Goal: Information Seeking & Learning: Learn about a topic

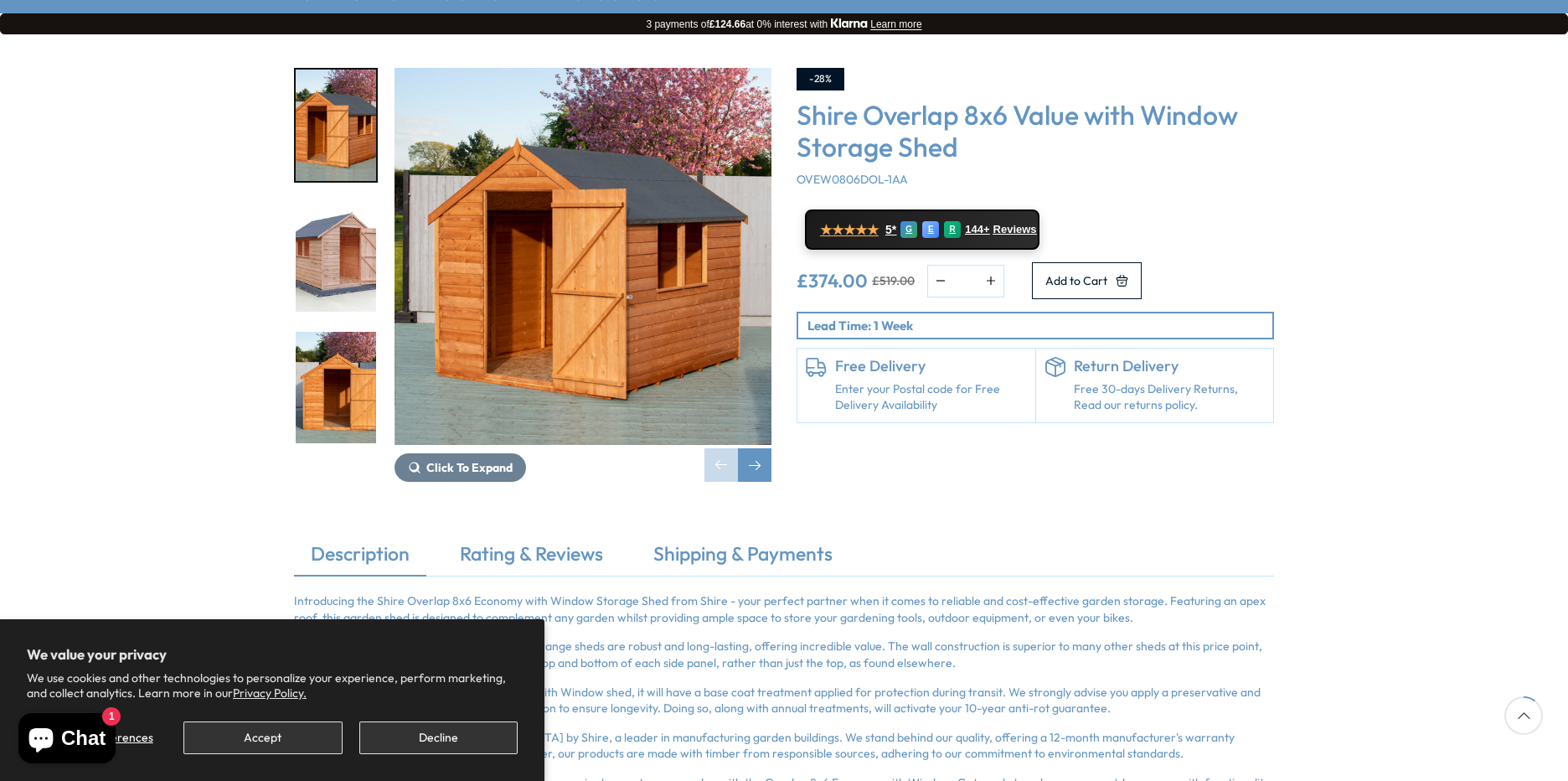
scroll to position [335, 0]
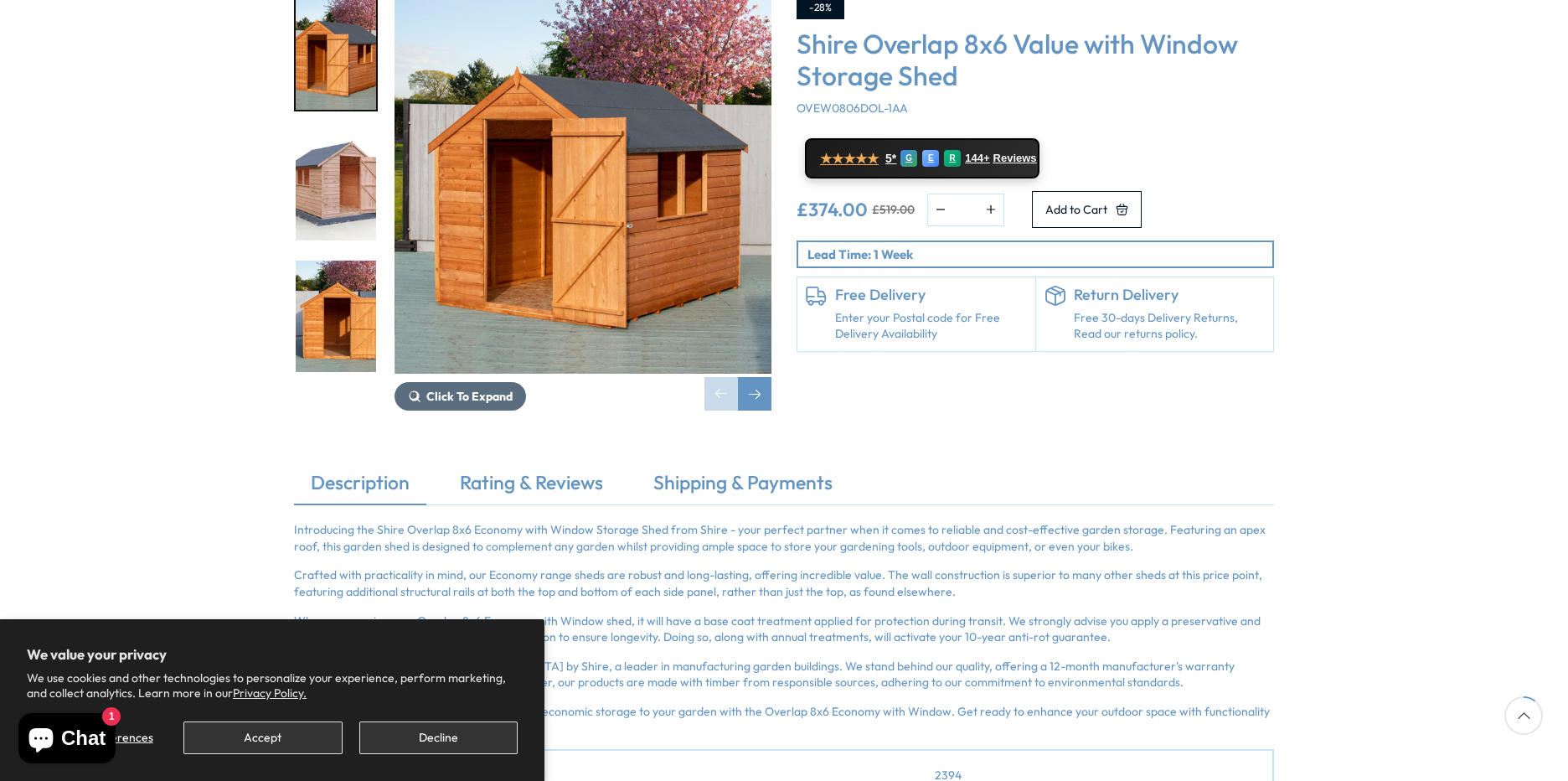
click at [481, 389] on span "Click To Expand" at bounding box center [470, 396] width 87 height 15
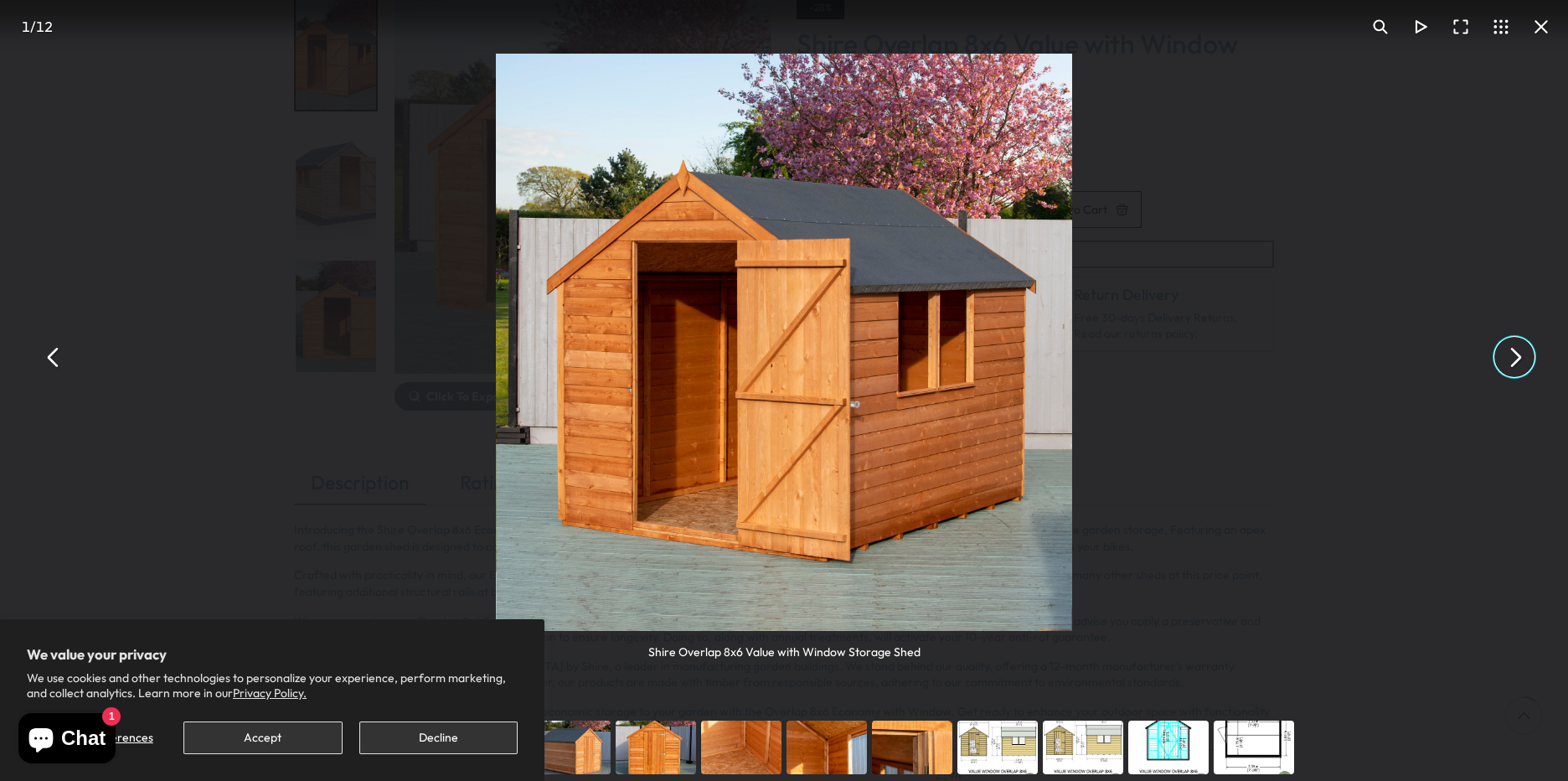
click at [1517, 361] on button "You can close this modal content with the ESC key" at bounding box center [1514, 357] width 40 height 40
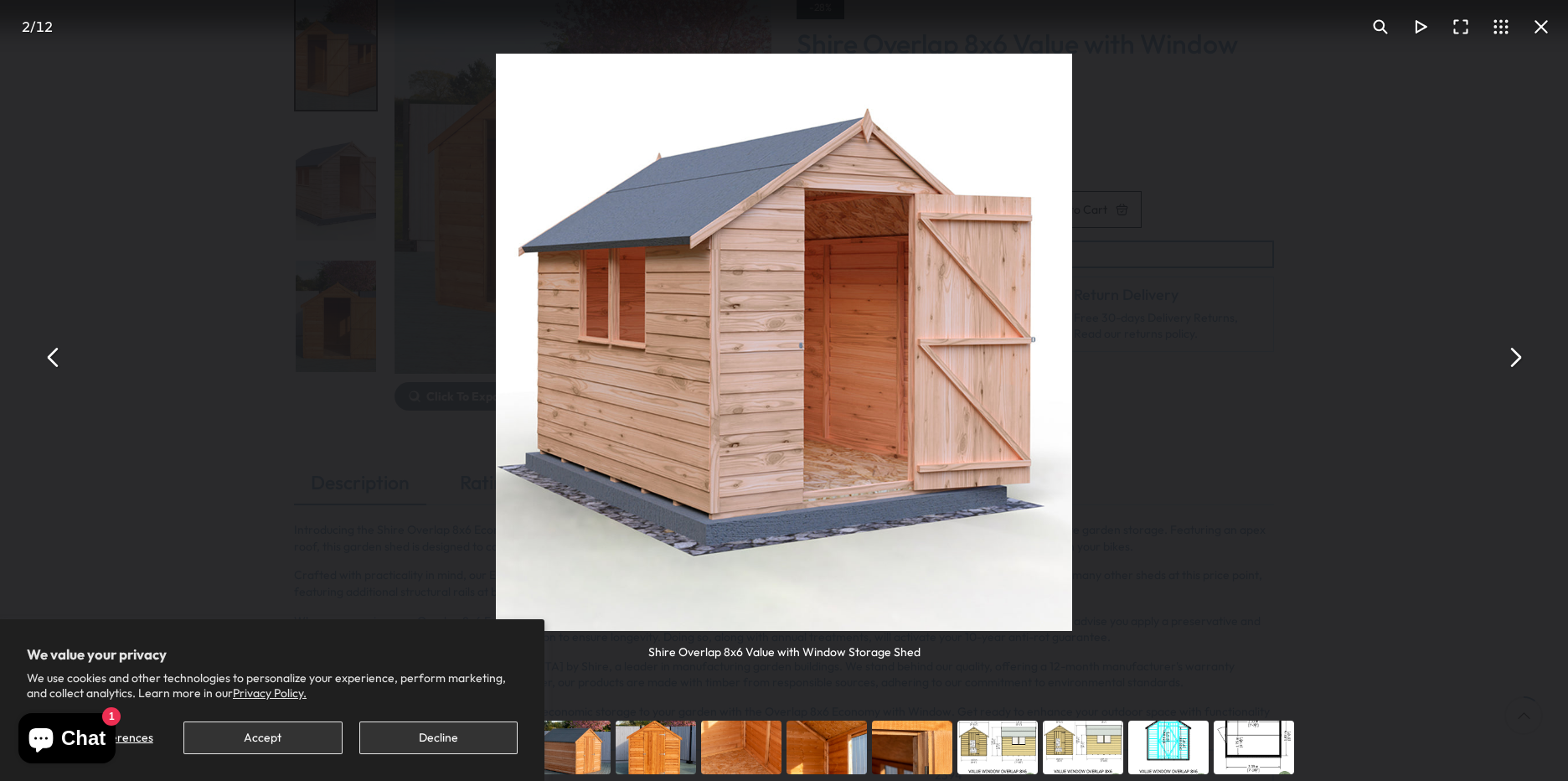
click at [1517, 361] on button "You can close this modal content with the ESC key" at bounding box center [1514, 357] width 40 height 40
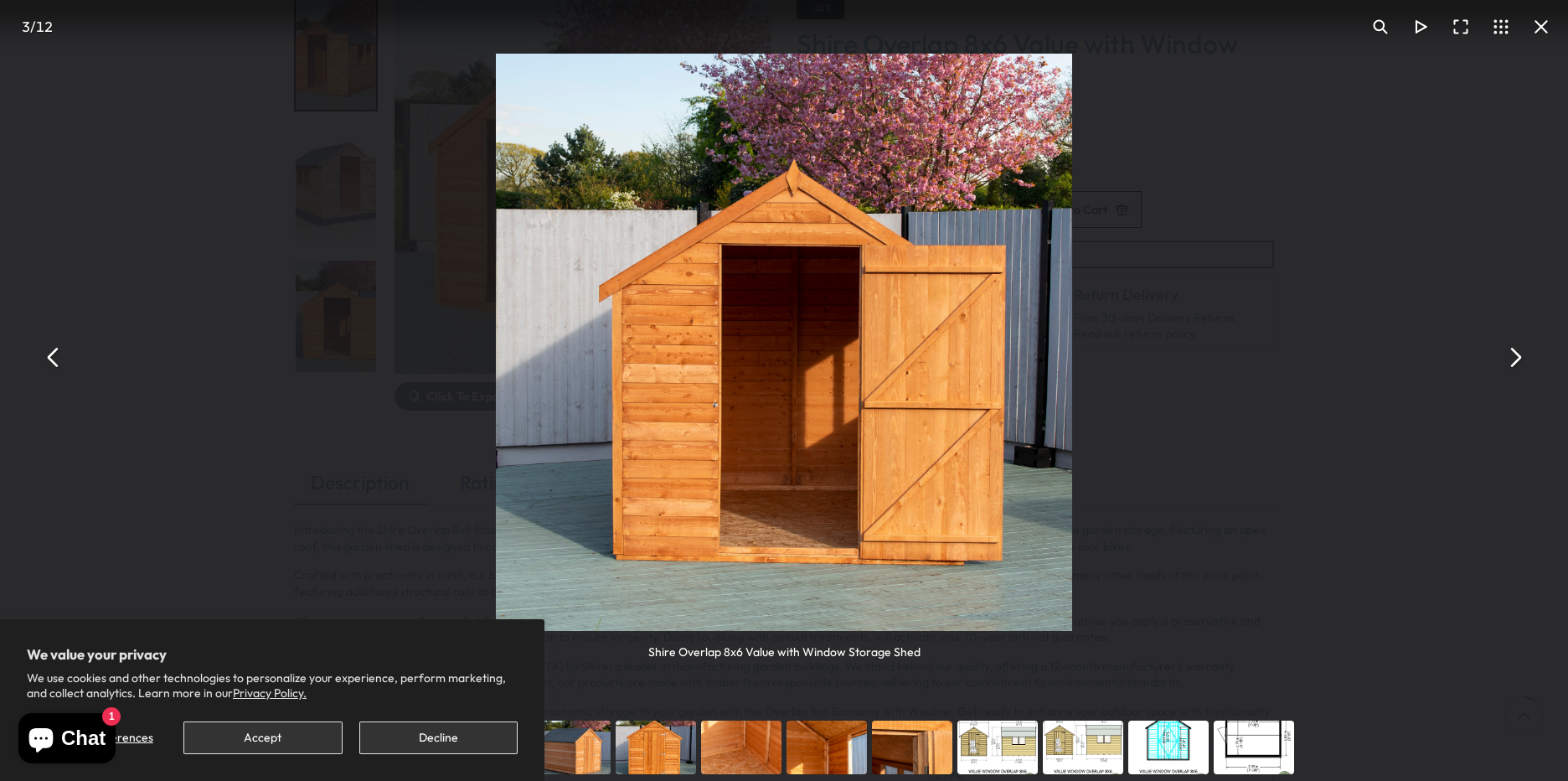
click at [1517, 361] on button "You can close this modal content with the ESC key" at bounding box center [1514, 357] width 40 height 40
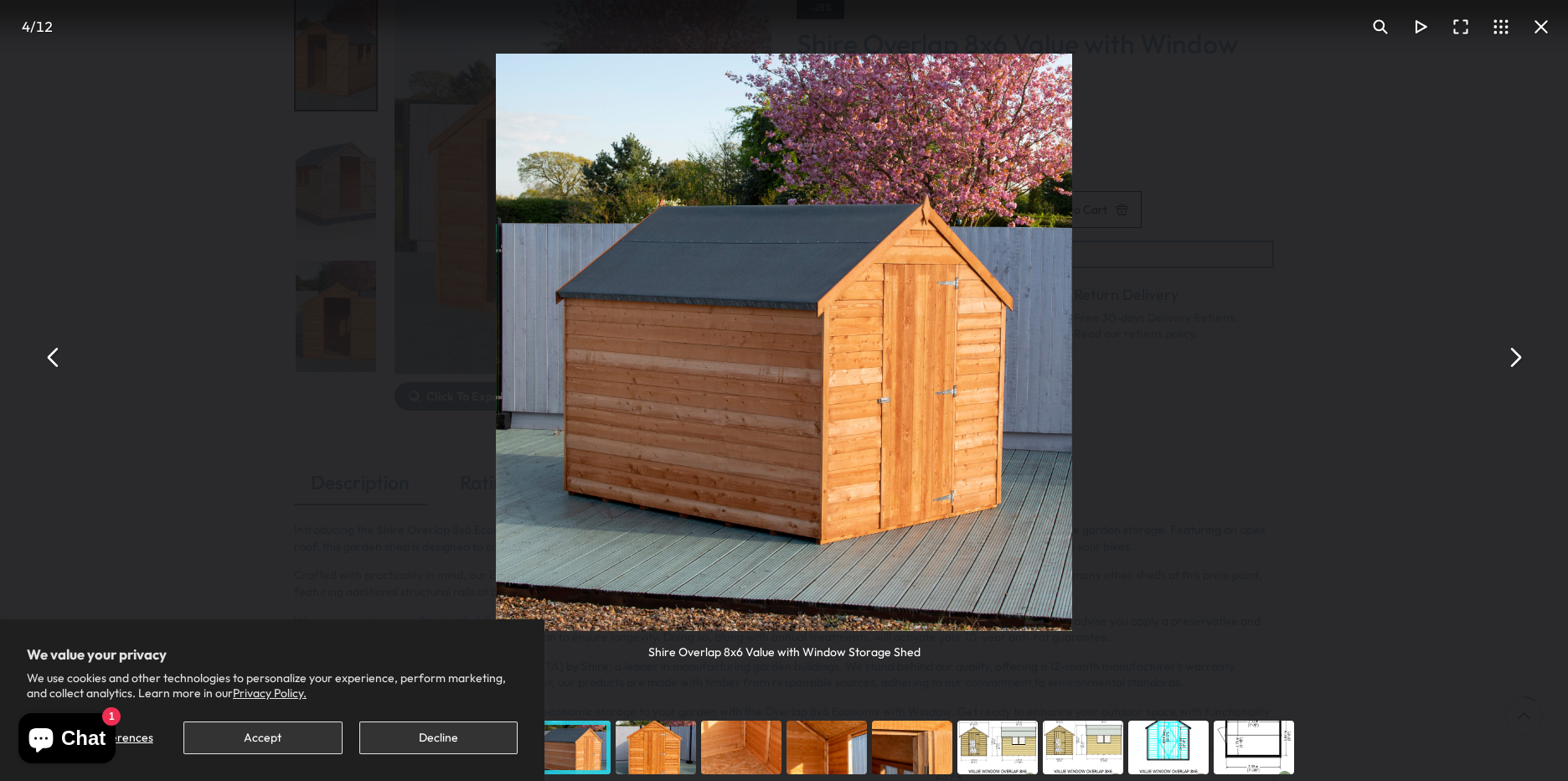
click at [1517, 361] on button "You can close this modal content with the ESC key" at bounding box center [1514, 357] width 40 height 40
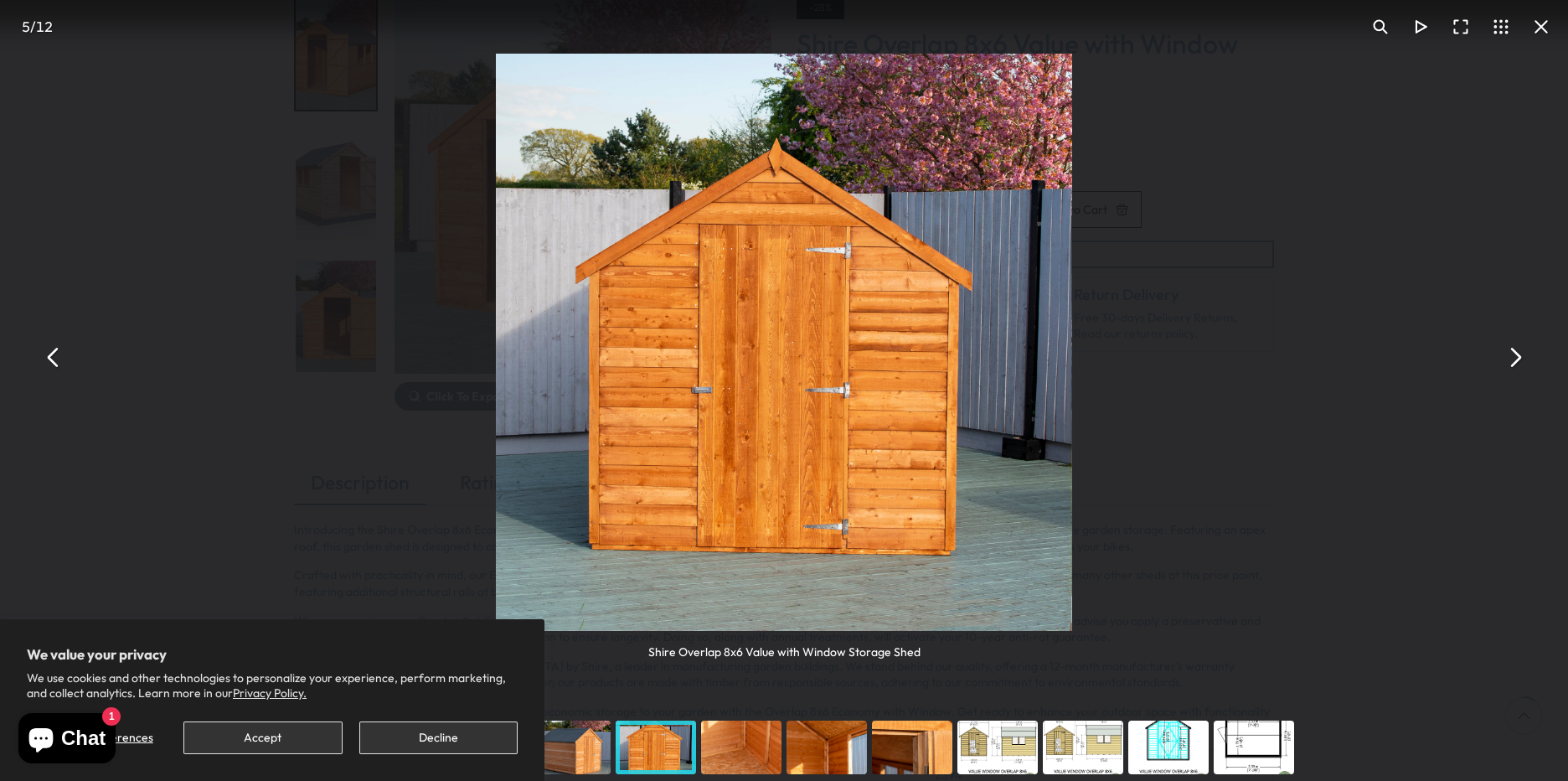
click at [1517, 361] on button "You can close this modal content with the ESC key" at bounding box center [1514, 357] width 40 height 40
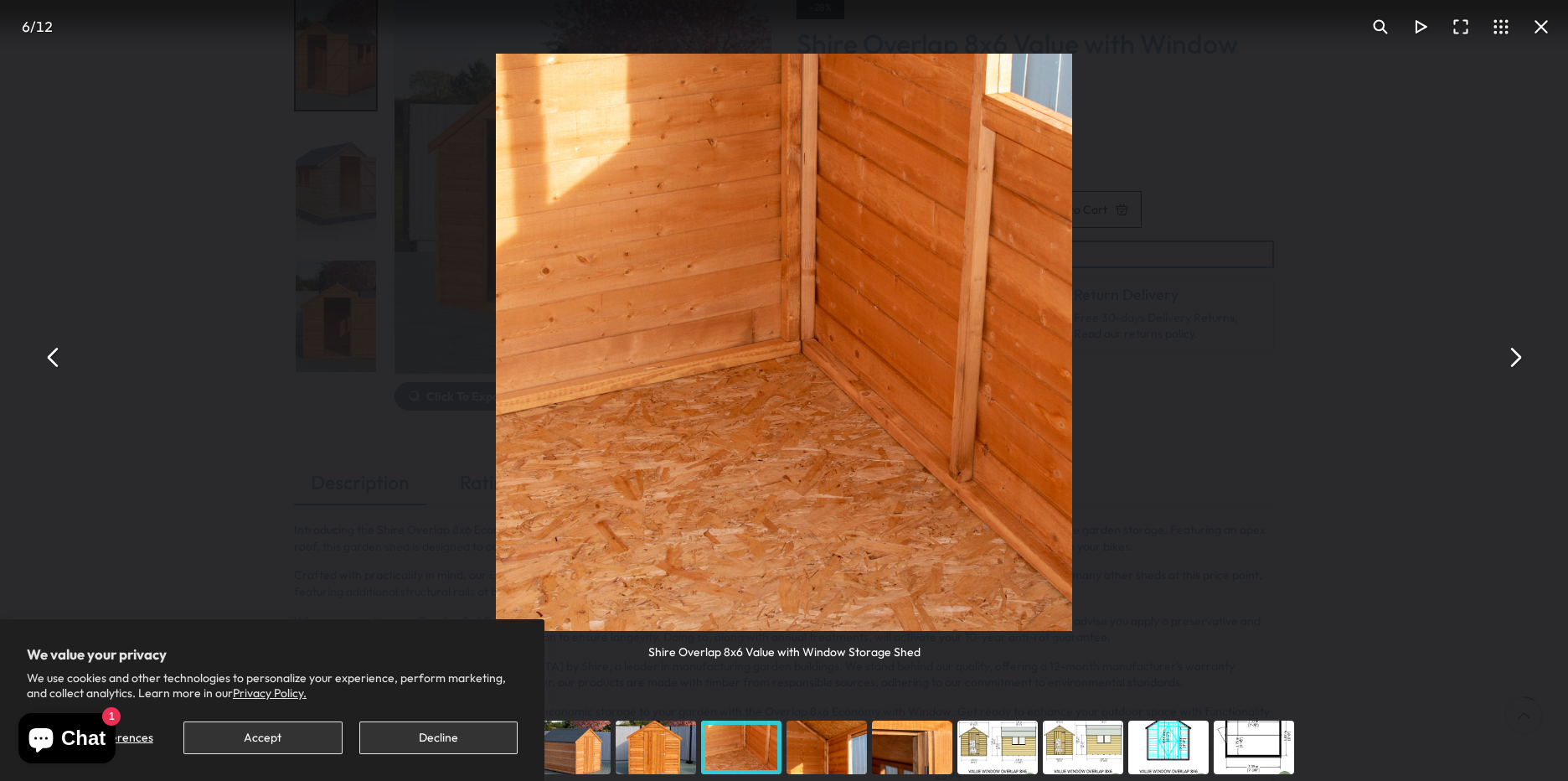
click at [1517, 361] on button "You can close this modal content with the ESC key" at bounding box center [1514, 357] width 40 height 40
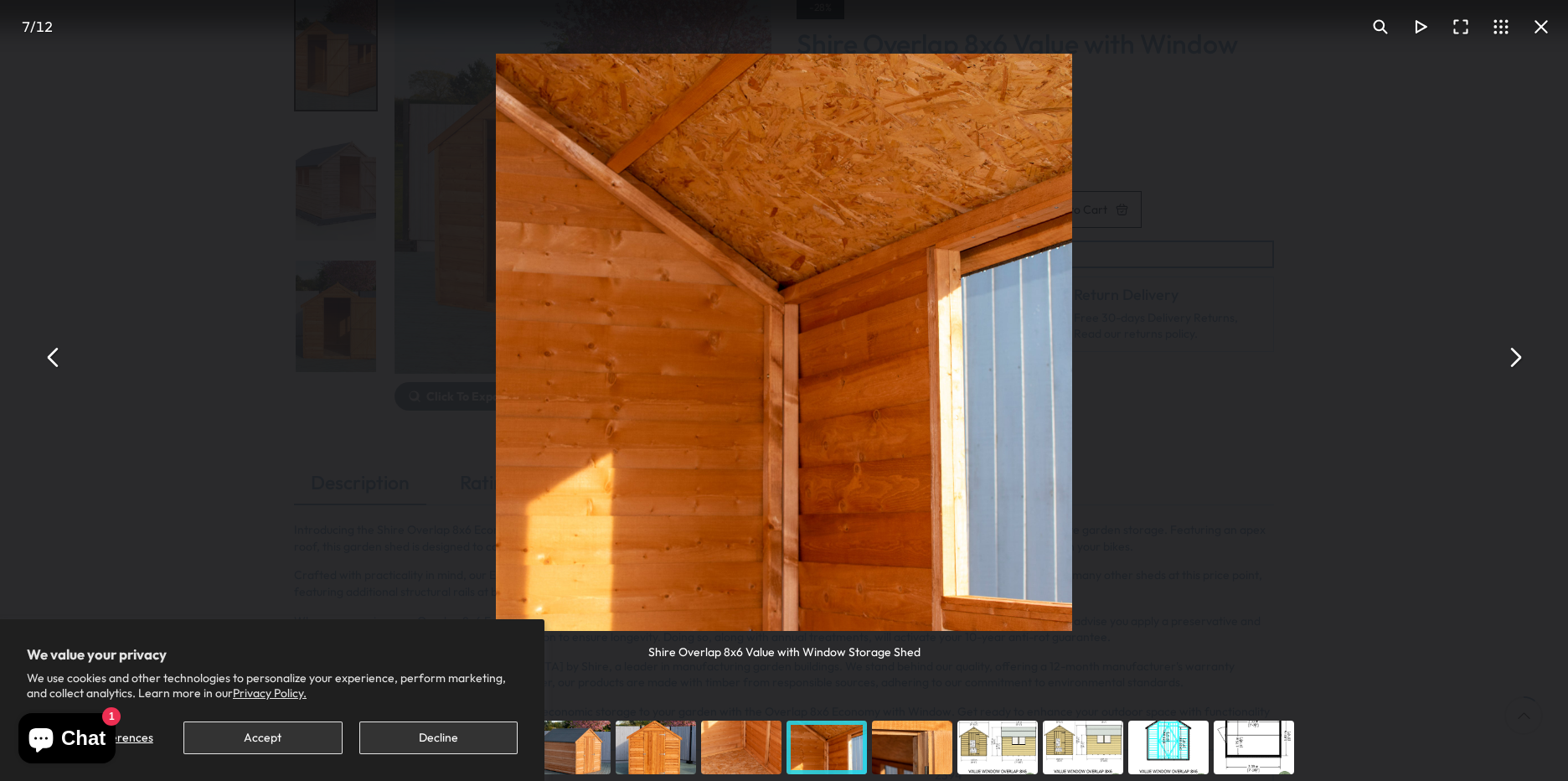
click at [1517, 361] on button "You can close this modal content with the ESC key" at bounding box center [1514, 357] width 40 height 40
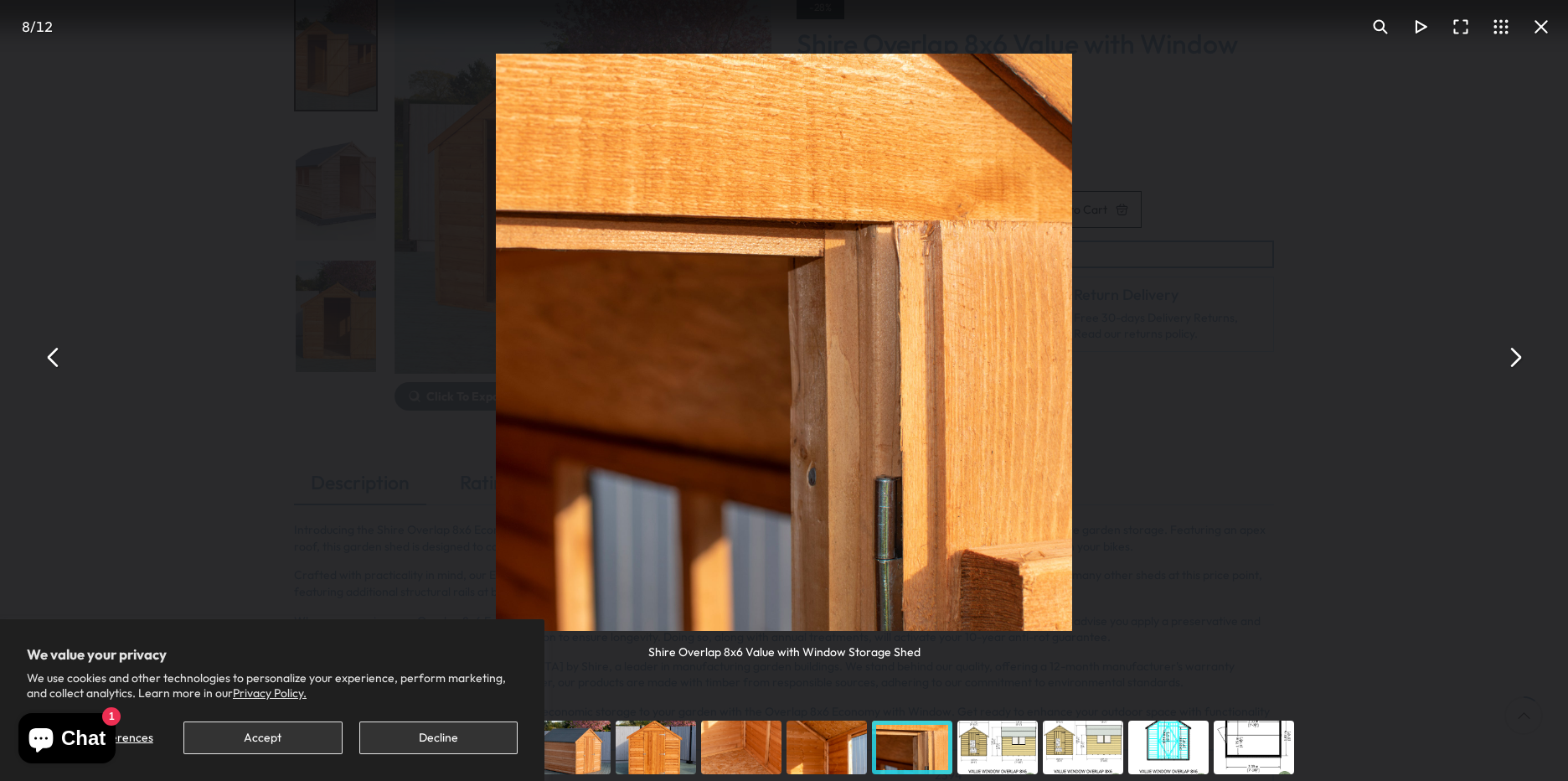
click at [1517, 361] on button "You can close this modal content with the ESC key" at bounding box center [1514, 357] width 40 height 40
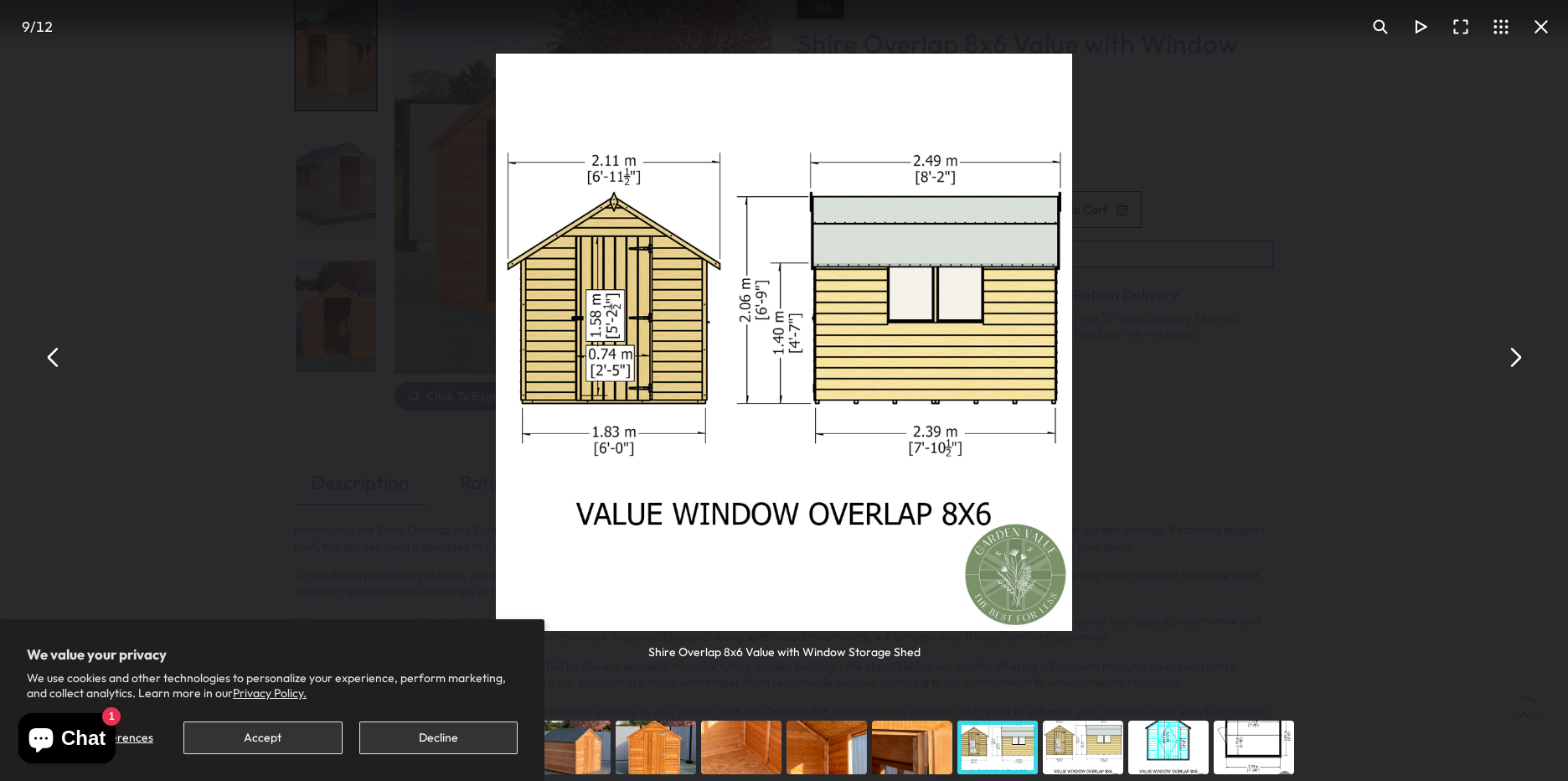
click at [1524, 368] on button "You can close this modal content with the ESC key" at bounding box center [1514, 357] width 40 height 40
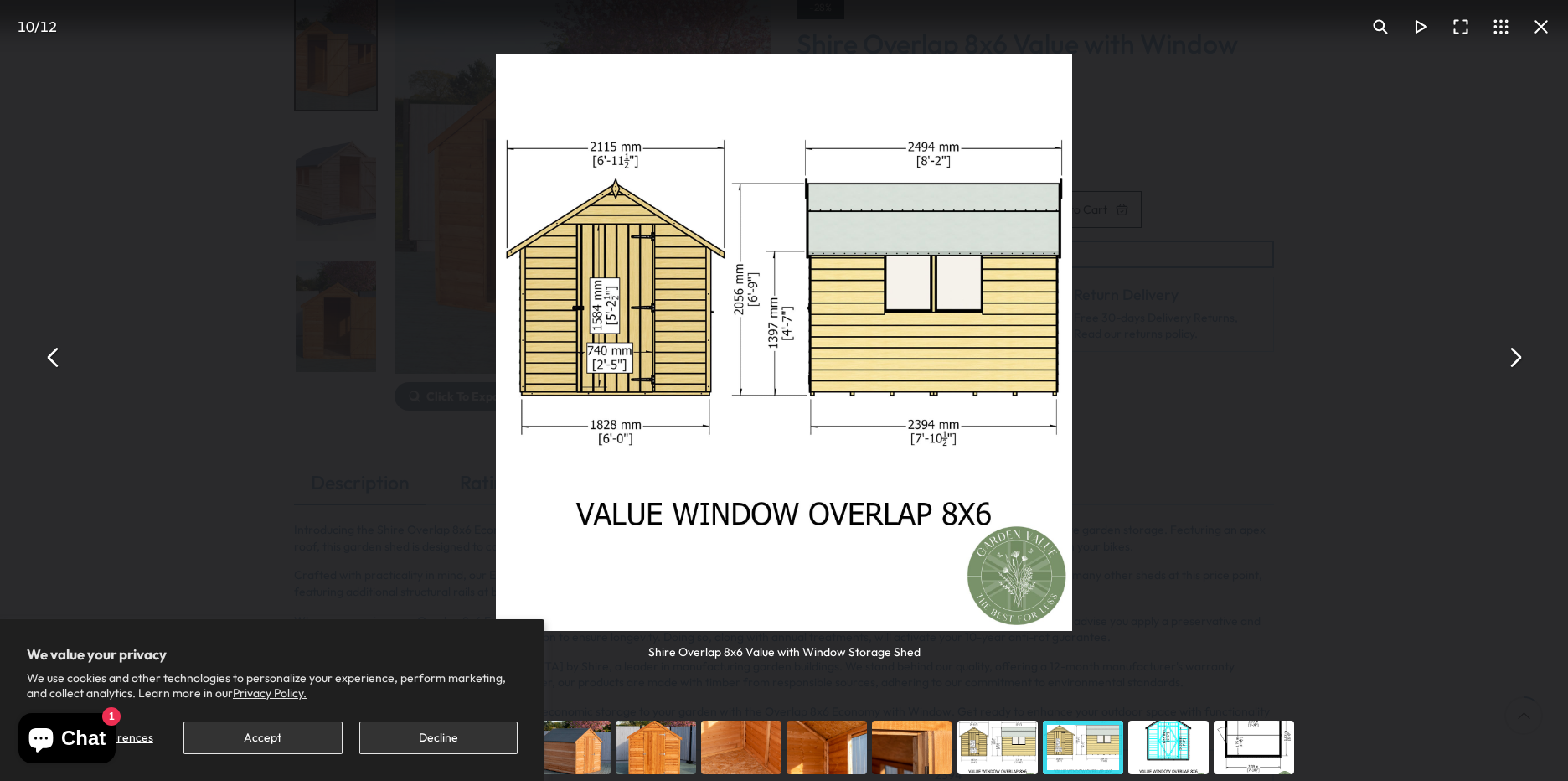
click at [53, 355] on button "You can close this modal content with the ESC key" at bounding box center [53, 357] width 40 height 40
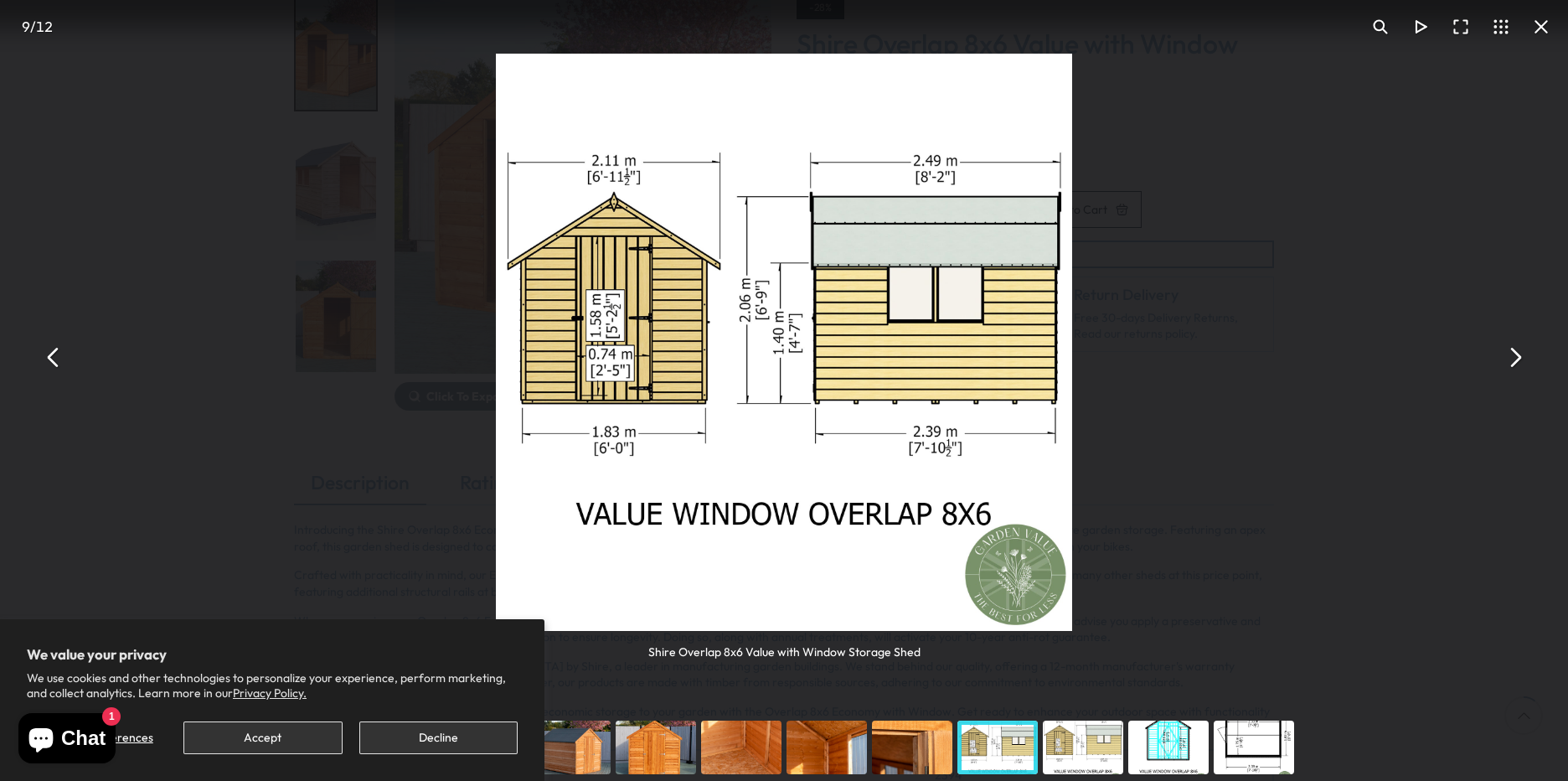
click at [1516, 362] on button "You can close this modal content with the ESC key" at bounding box center [1514, 357] width 40 height 40
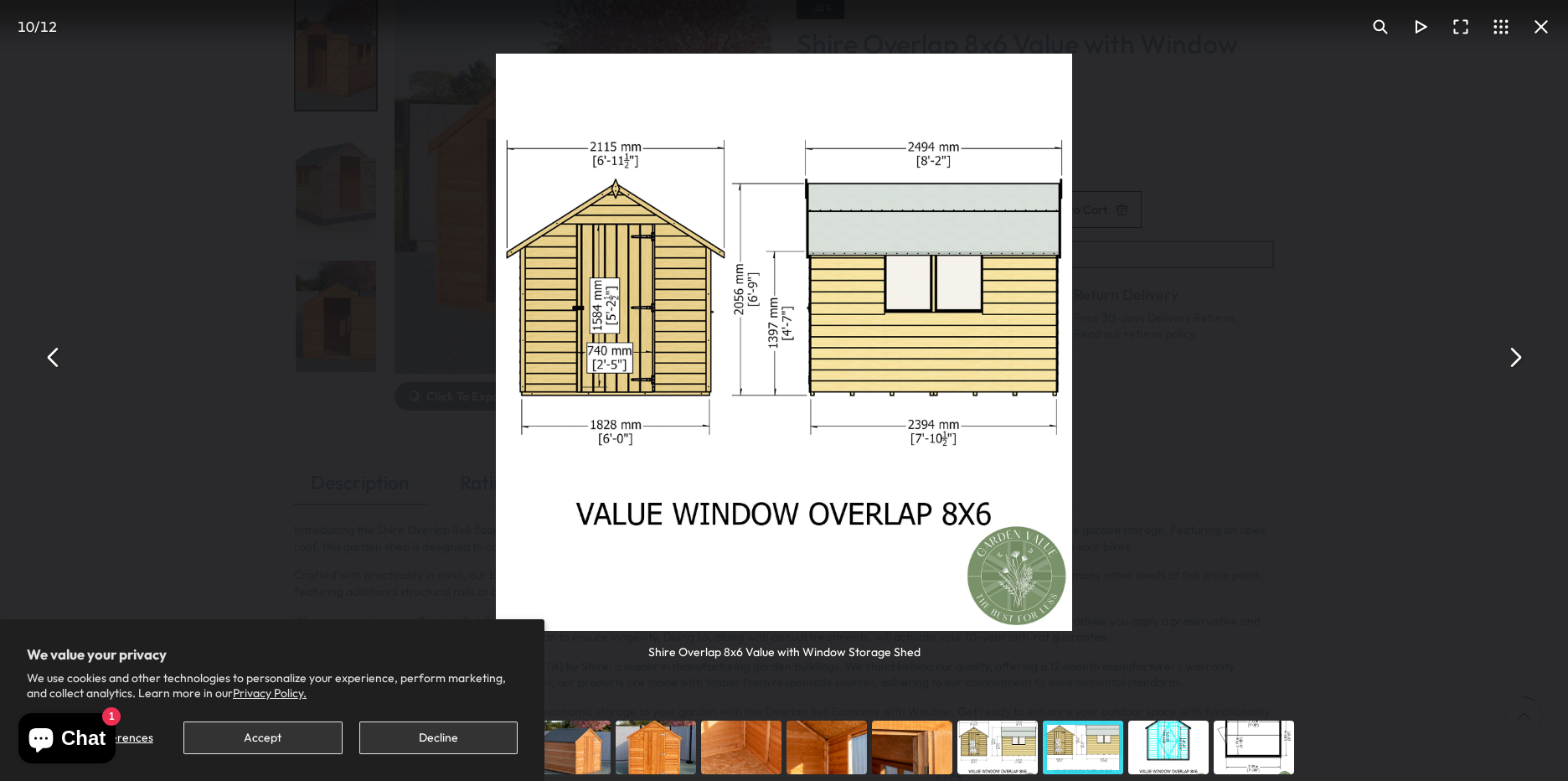
click at [66, 361] on button "You can close this modal content with the ESC key" at bounding box center [53, 357] width 40 height 40
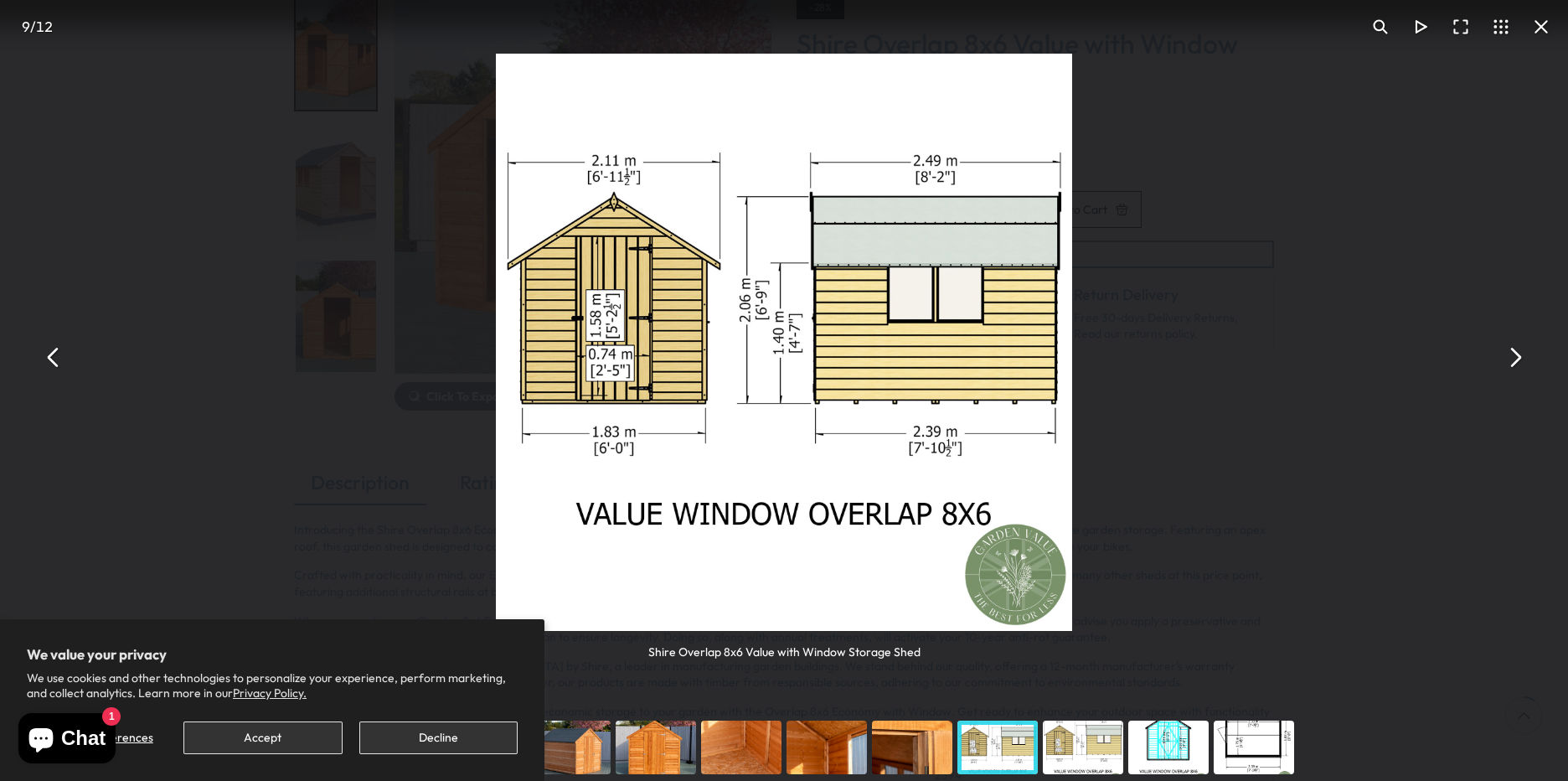
click at [1519, 360] on button "You can close this modal content with the ESC key" at bounding box center [1514, 357] width 40 height 40
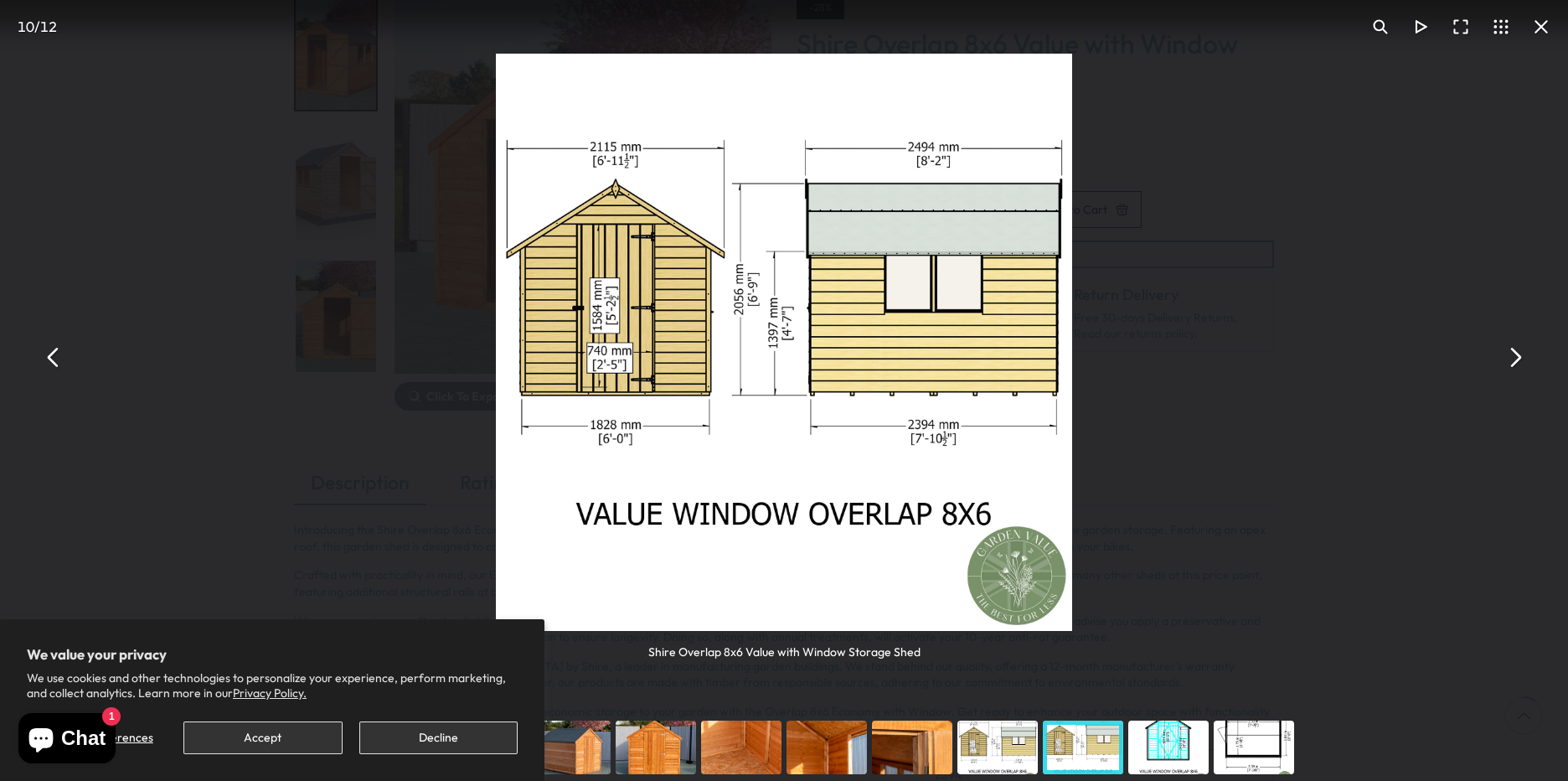
click at [1519, 357] on button "You can close this modal content with the ESC key" at bounding box center [1514, 357] width 40 height 40
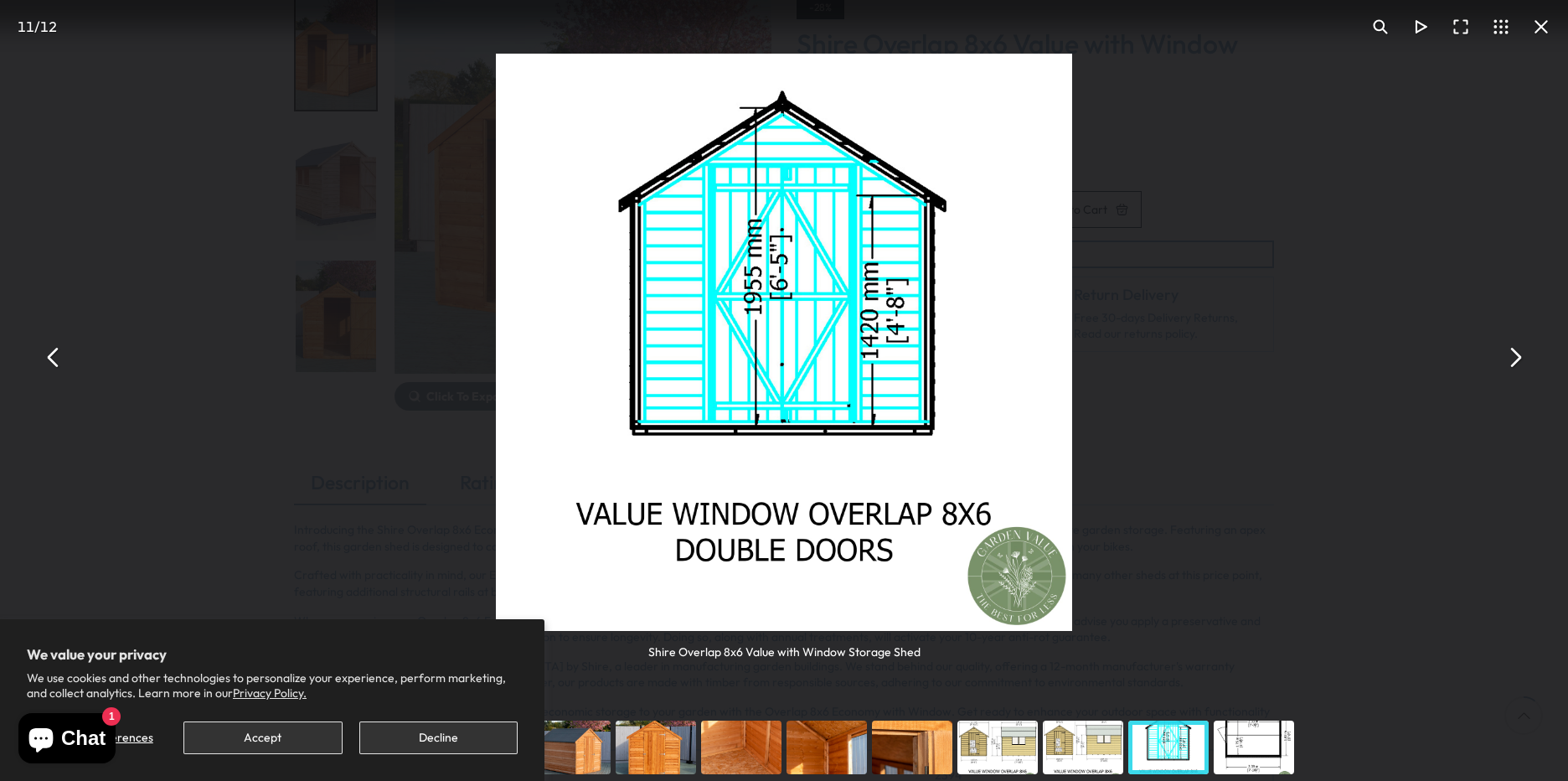
click at [1511, 352] on button "You can close this modal content with the ESC key" at bounding box center [1514, 357] width 40 height 40
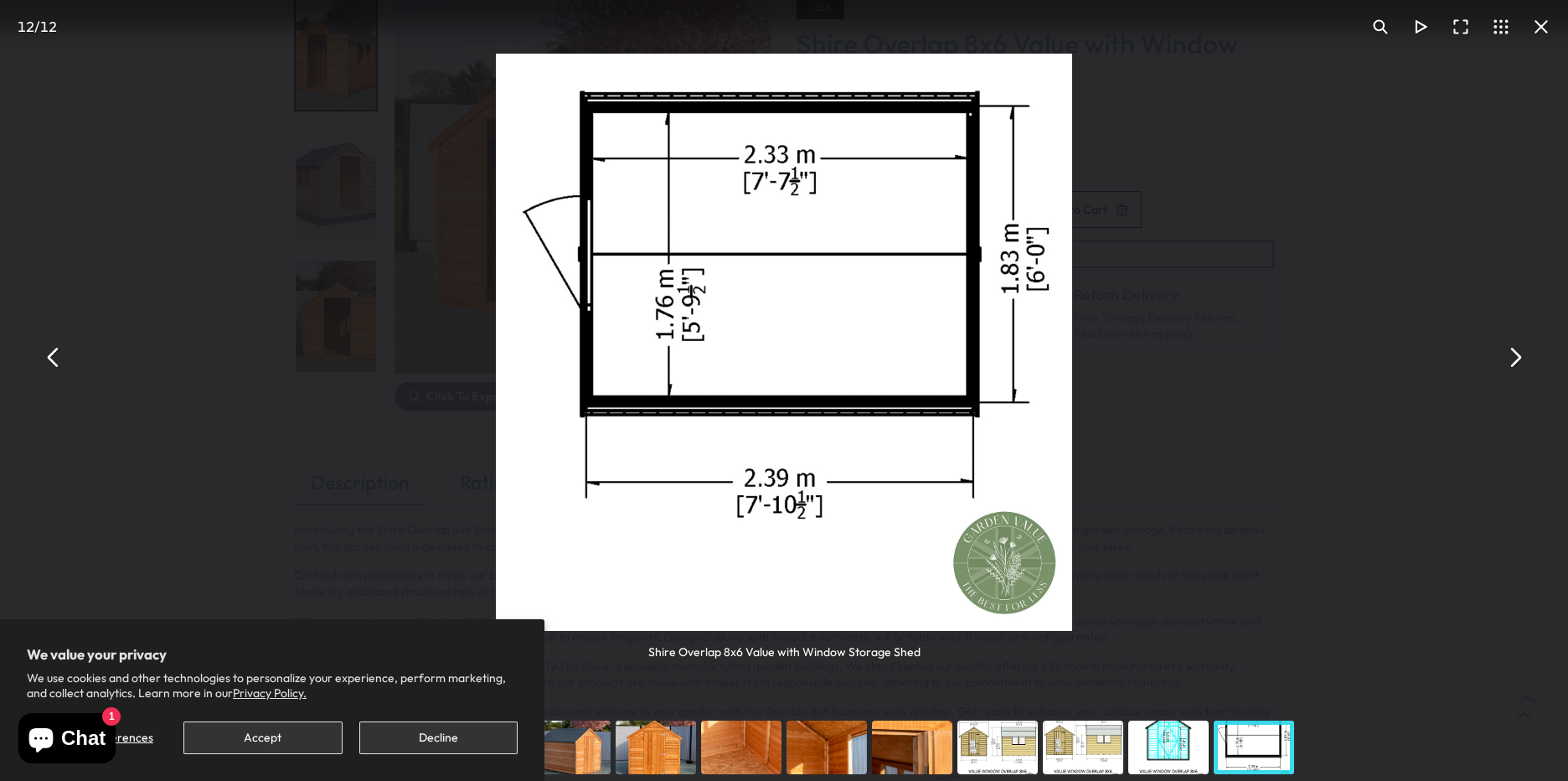
click at [1511, 352] on button "You can close this modal content with the ESC key" at bounding box center [1514, 357] width 40 height 40
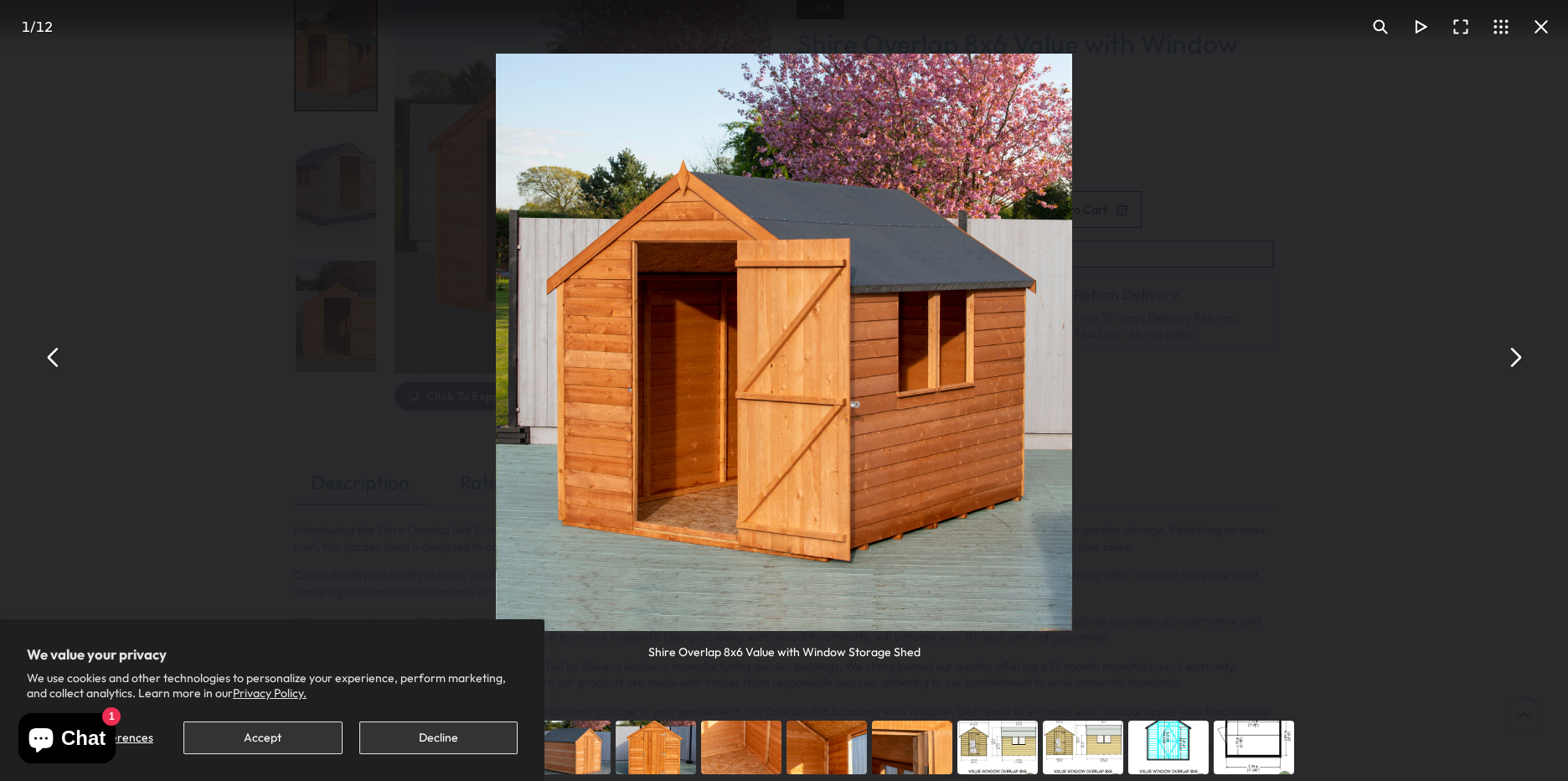
click at [1511, 352] on button "You can close this modal content with the ESC key" at bounding box center [1514, 357] width 40 height 40
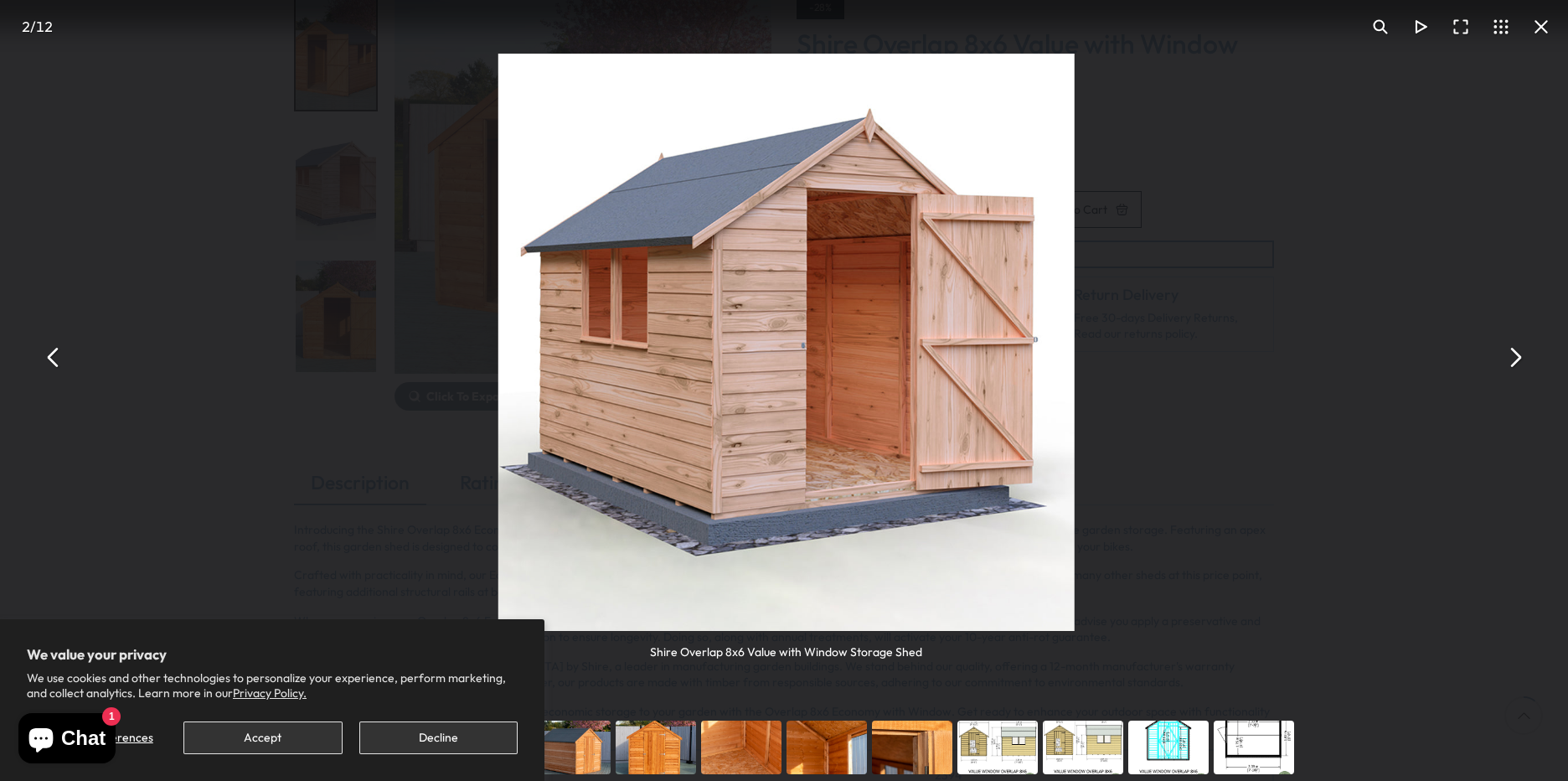
click at [1511, 352] on button "You can close this modal content with the ESC key" at bounding box center [1514, 357] width 40 height 40
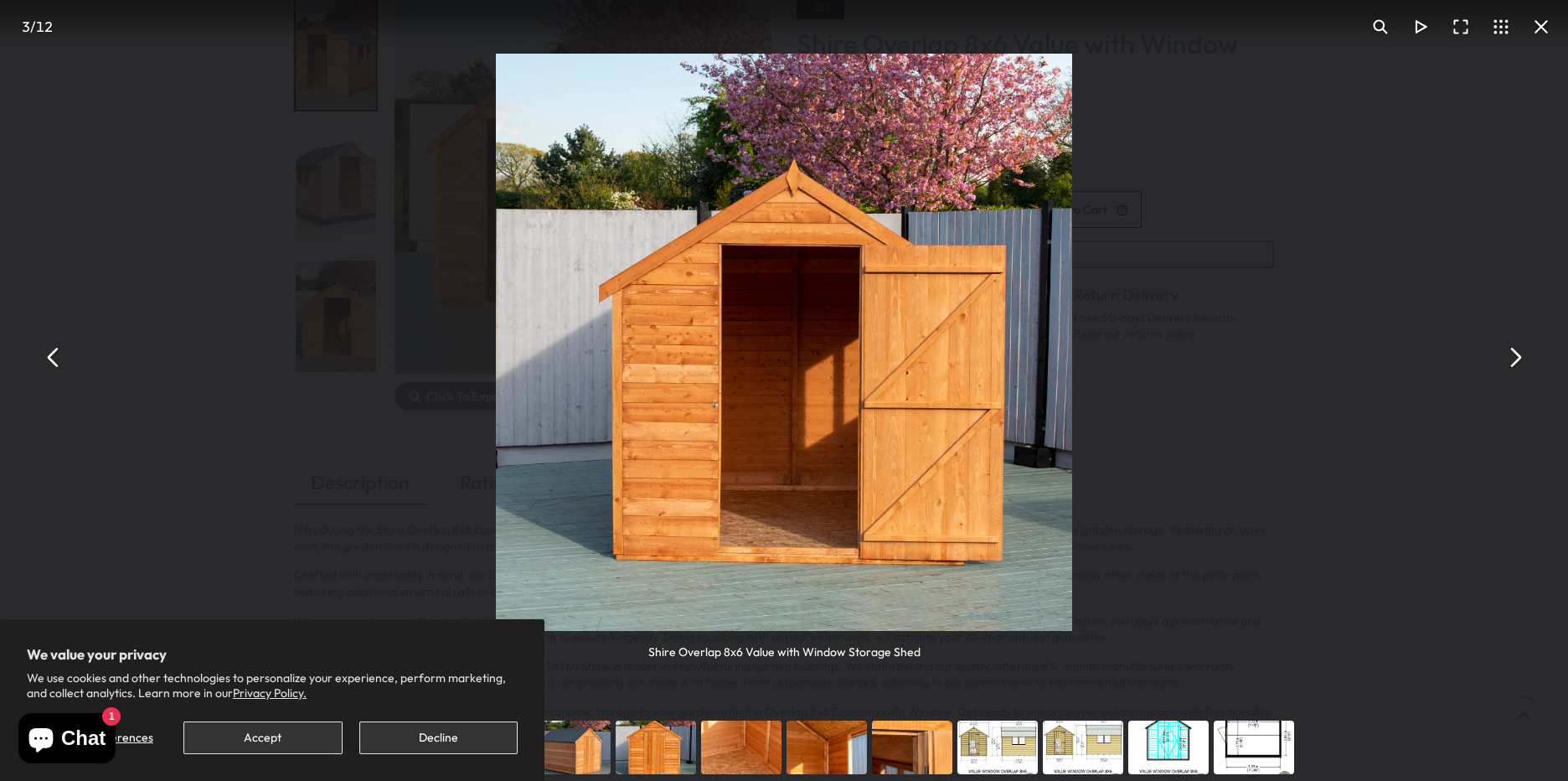
click at [1530, 29] on button "You can close this modal content with the ESC key" at bounding box center [1540, 27] width 40 height 40
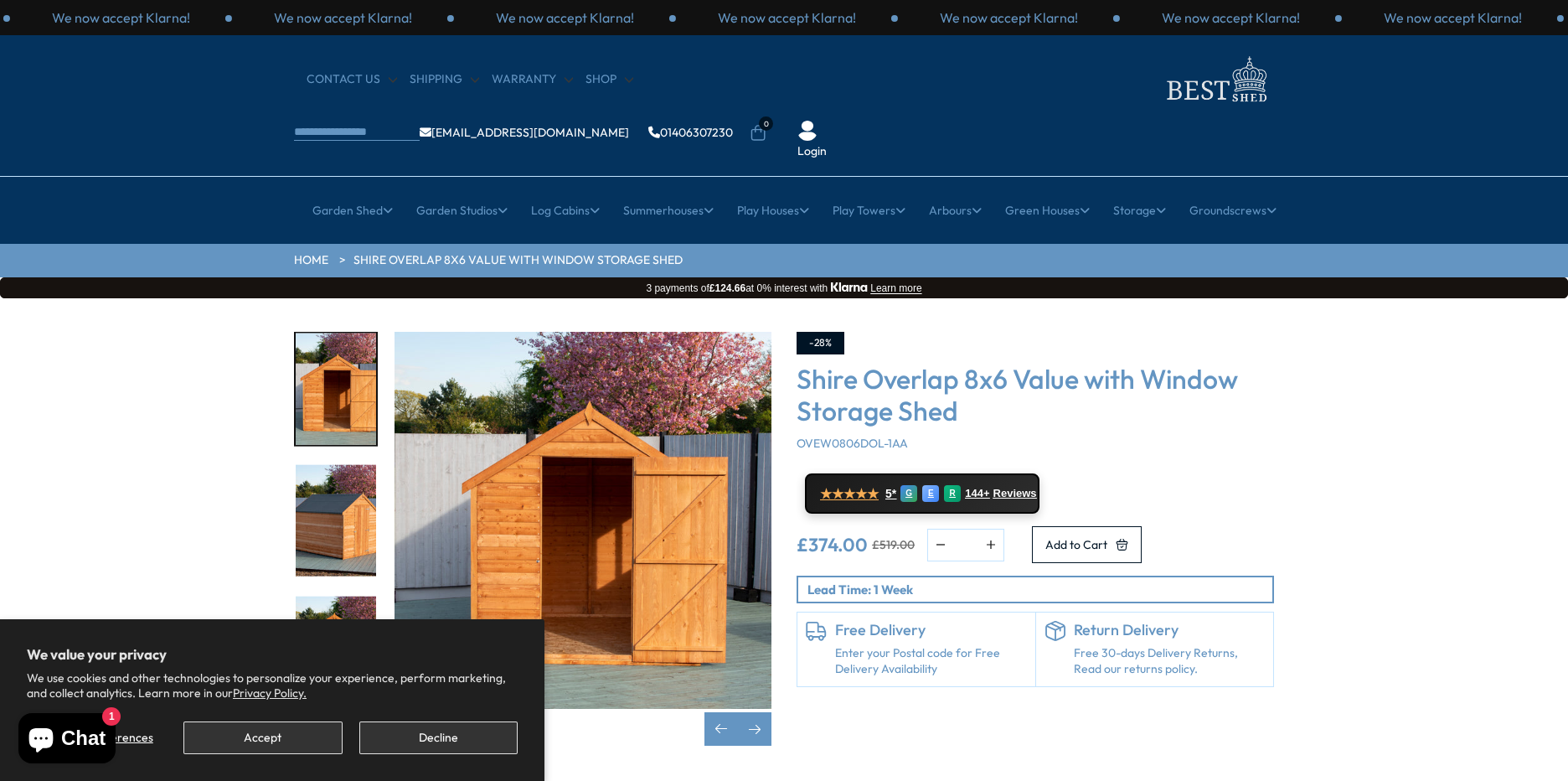
click at [185, 71] on div "CONTACT US Shipping Warranty Shop [EMAIL_ADDRESS][DOMAIN_NAME] 01406307230 0 Lo…" at bounding box center [784, 106] width 1568 height 142
click at [392, 733] on button "Decline" at bounding box center [438, 738] width 158 height 33
